Goal: Task Accomplishment & Management: Complete application form

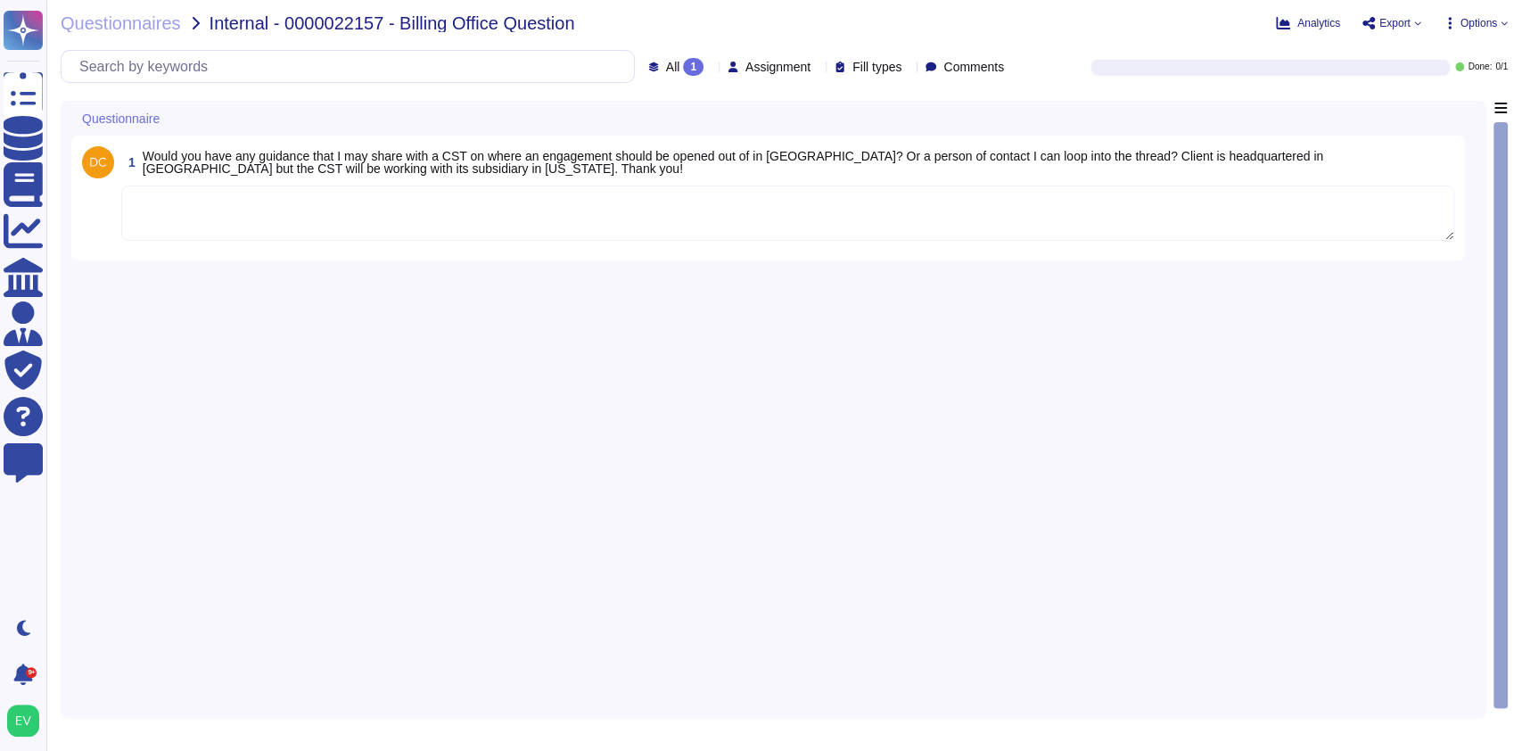
click at [285, 204] on textarea at bounding box center [787, 212] width 1333 height 55
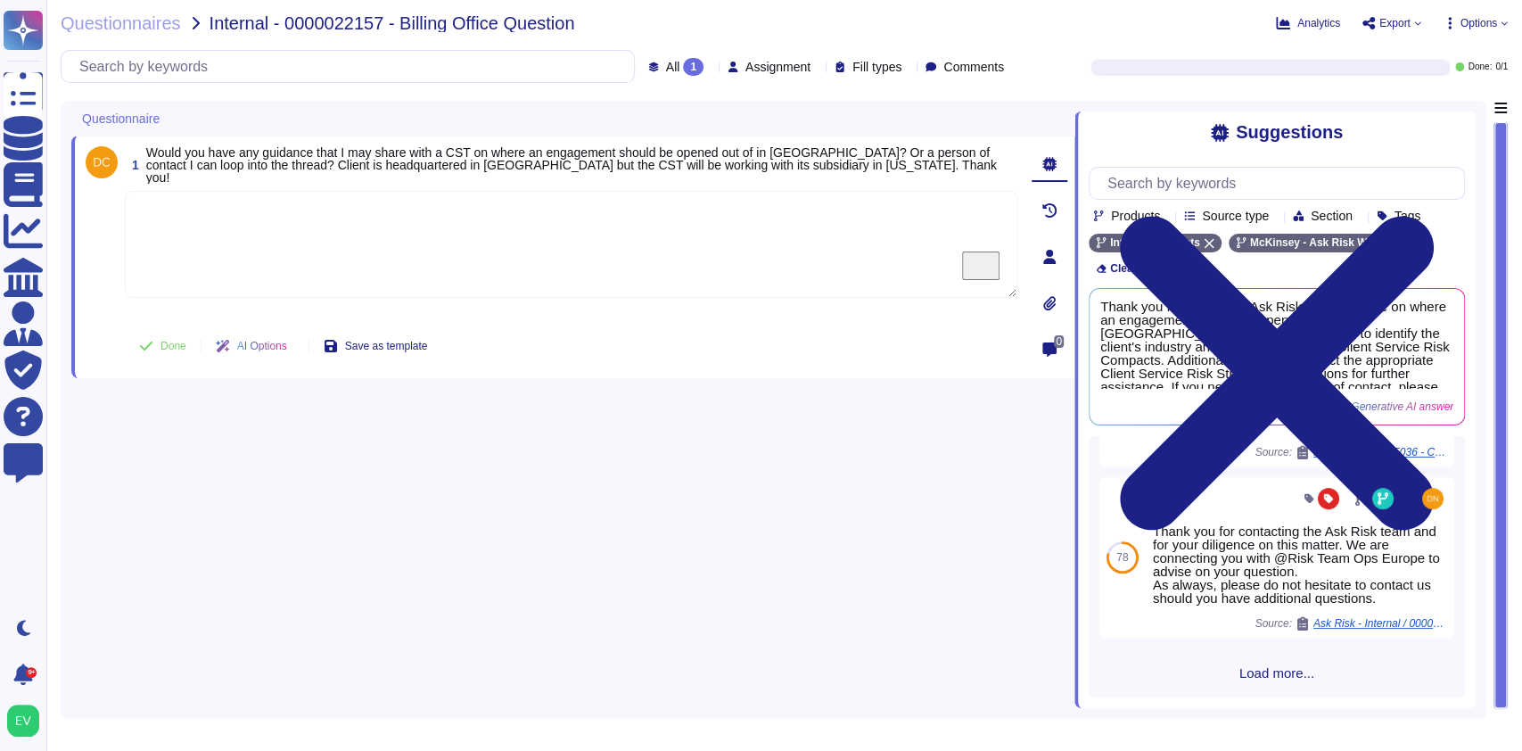
scroll to position [661, 0]
